Goal: Obtain resource: Download file/media

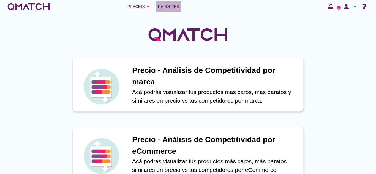
click at [170, 6] on span "Reportes" at bounding box center [168, 6] width 21 height 7
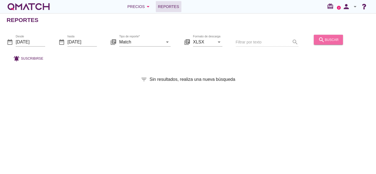
click at [326, 42] on div "search buscar" at bounding box center [328, 39] width 20 height 7
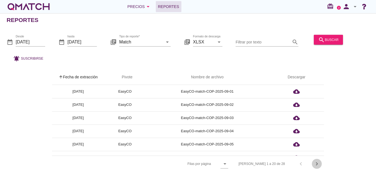
click at [319, 167] on icon "chevron_right" at bounding box center [316, 164] width 7 height 7
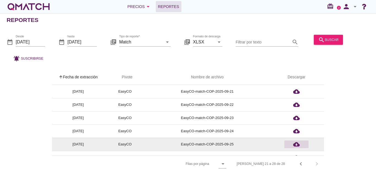
scroll to position [35, 0]
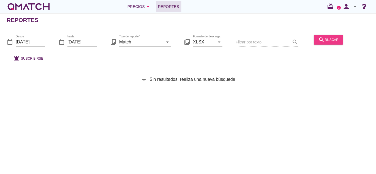
click at [318, 39] on icon "search" at bounding box center [321, 39] width 7 height 7
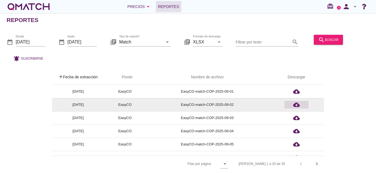
scroll to position [193, 0]
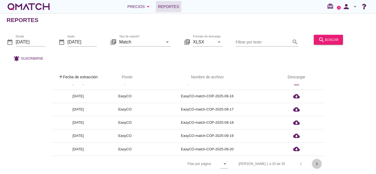
click at [318, 163] on icon "chevron_right" at bounding box center [316, 164] width 7 height 7
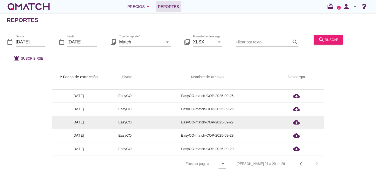
scroll to position [48, 0]
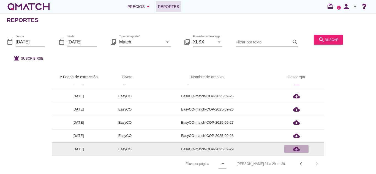
click at [296, 149] on icon "cloud_download" at bounding box center [296, 149] width 7 height 7
